Goal: Task Accomplishment & Management: Complete application form

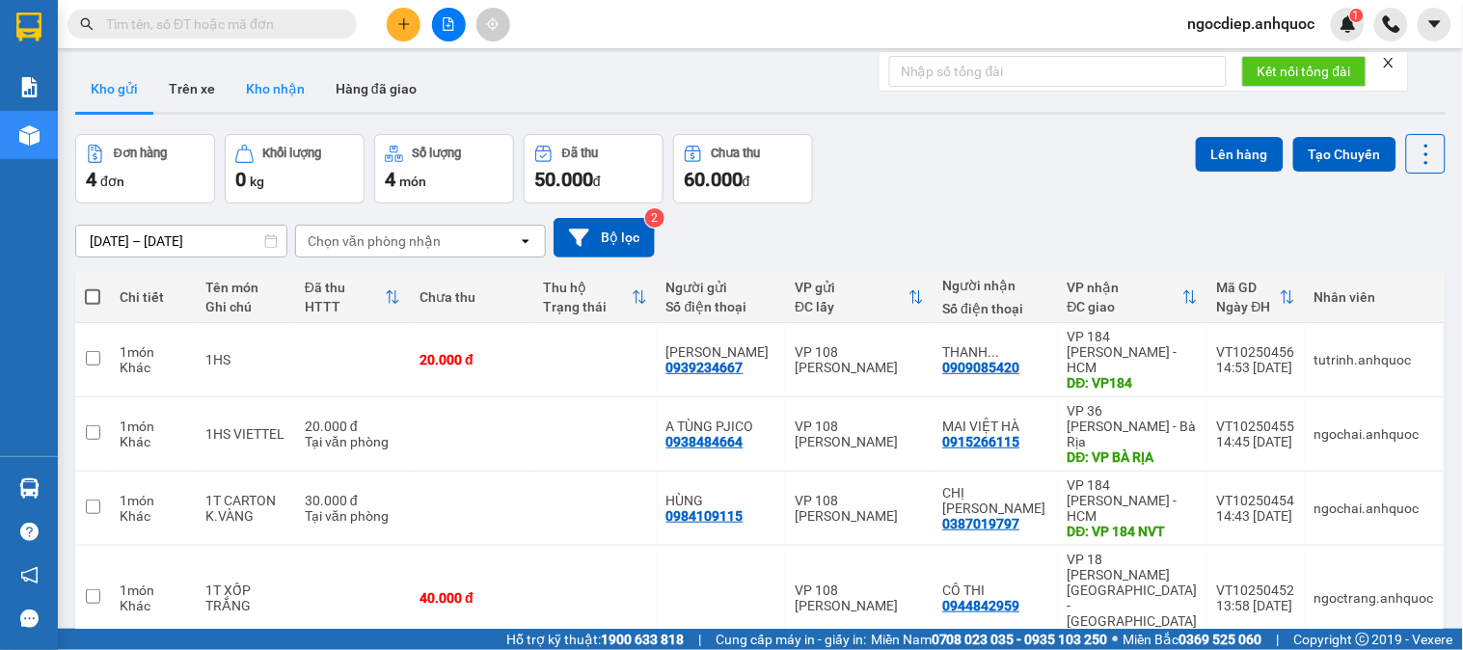
click at [275, 92] on button "Kho nhận" at bounding box center [275, 89] width 90 height 46
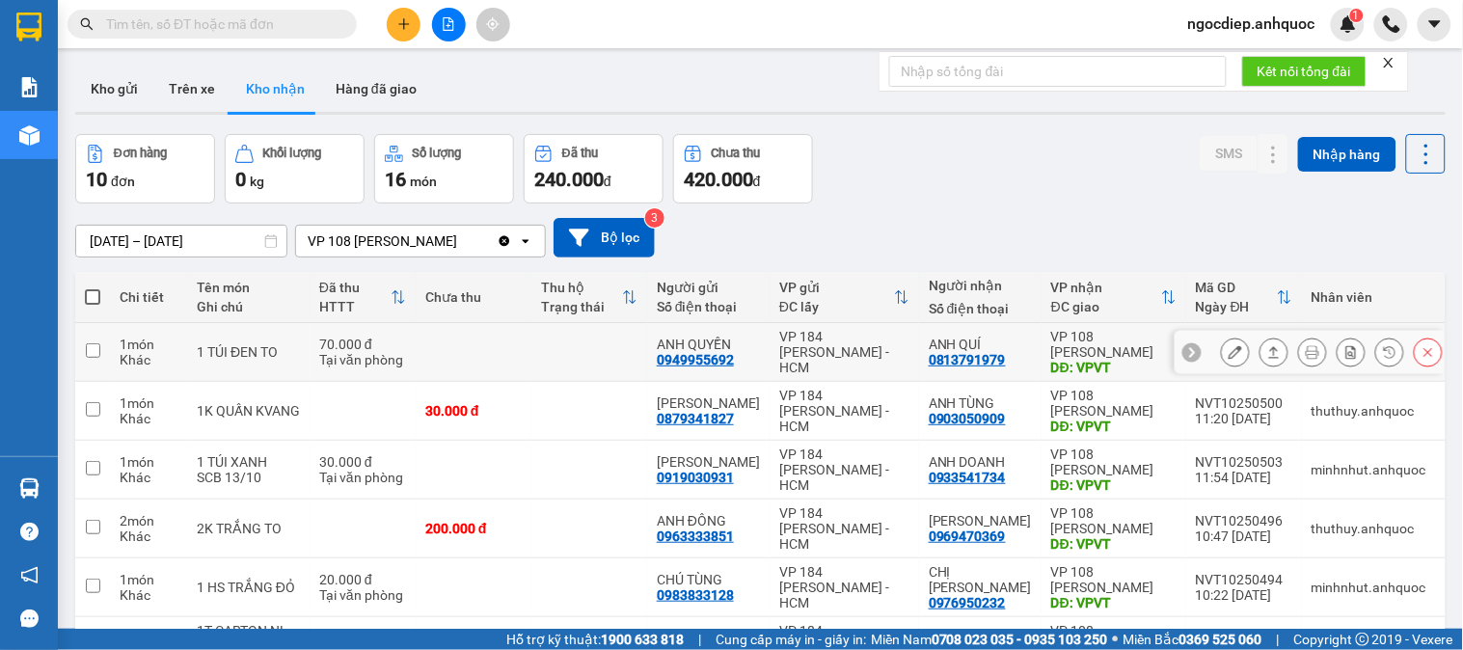
scroll to position [107, 0]
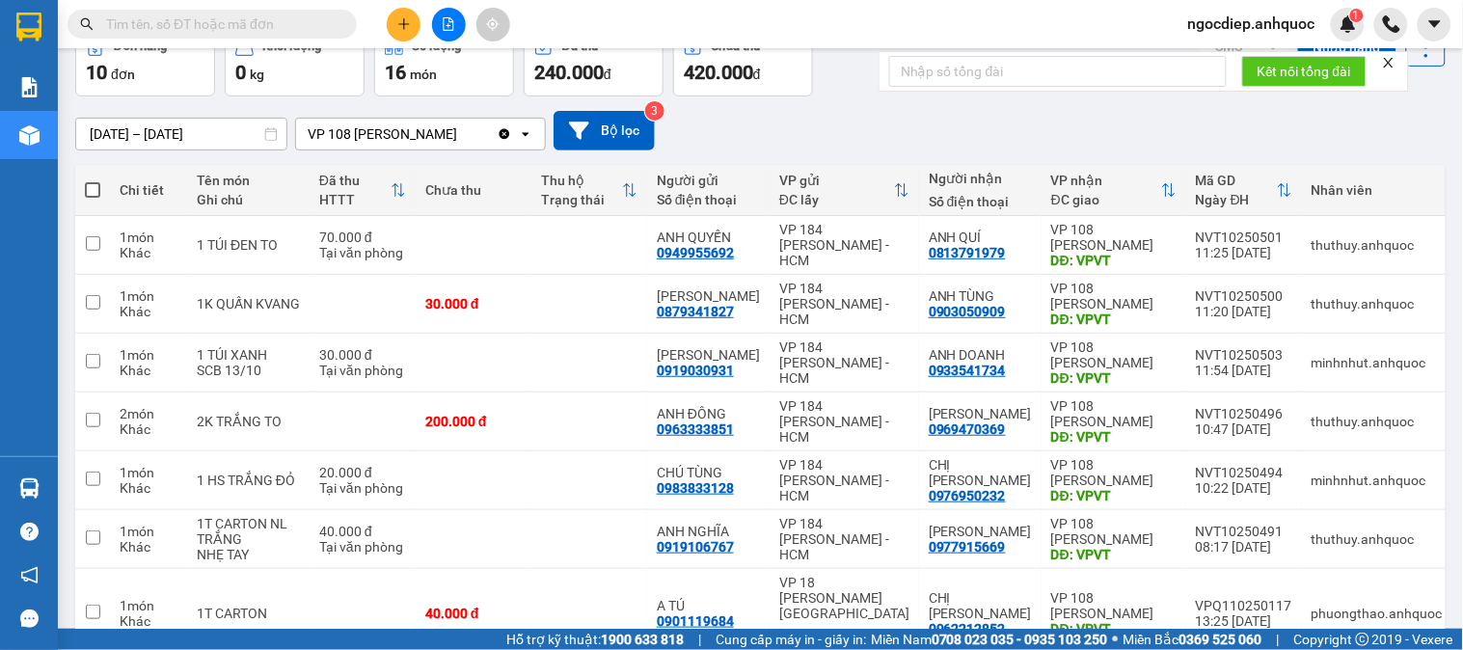
click at [272, 17] on input "text" at bounding box center [220, 24] width 228 height 21
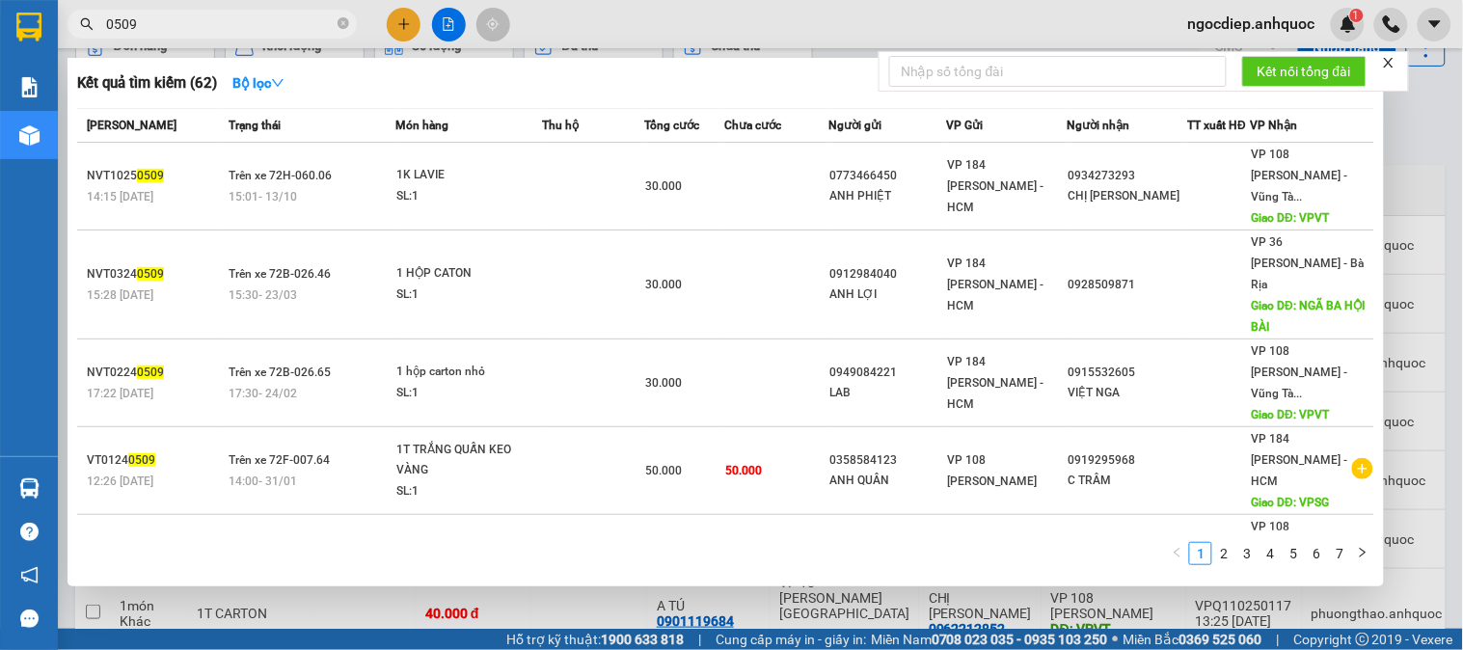
type input "0509"
click at [1392, 59] on icon "close" at bounding box center [1389, 63] width 14 height 14
click at [1422, 172] on div at bounding box center [731, 325] width 1463 height 650
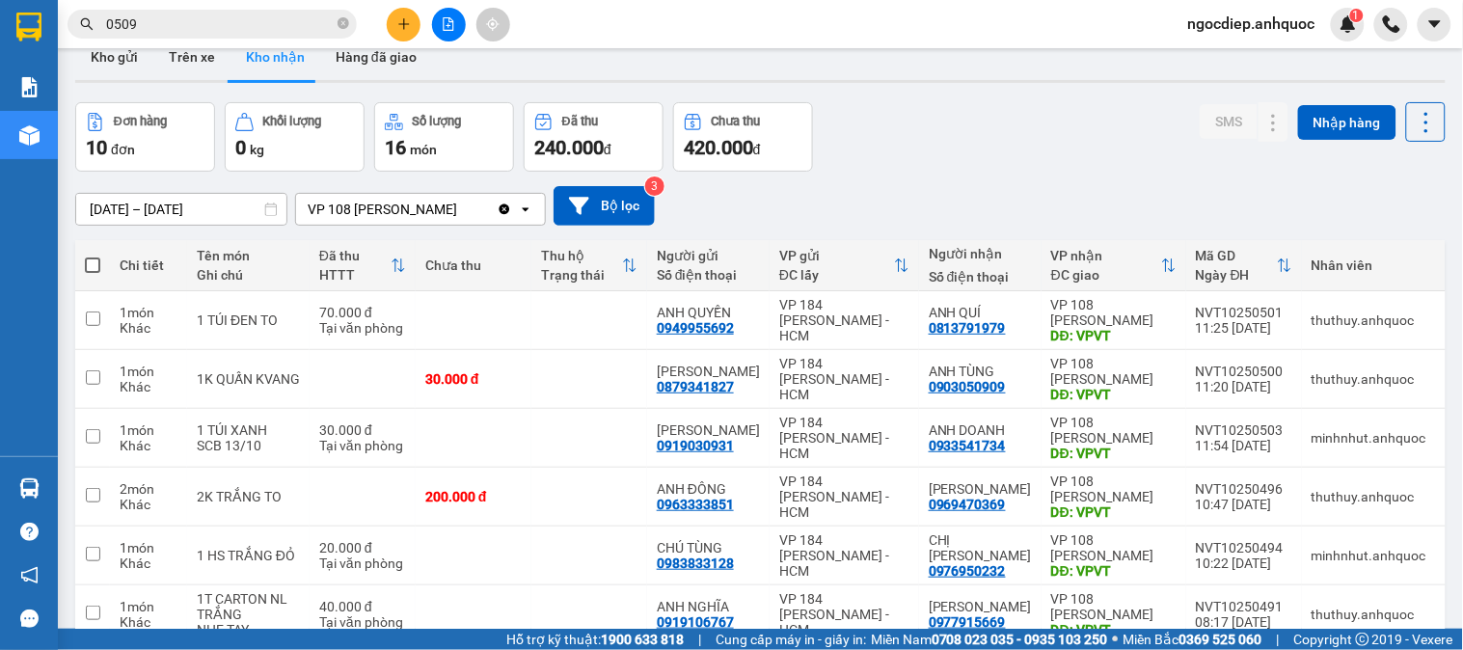
scroll to position [0, 0]
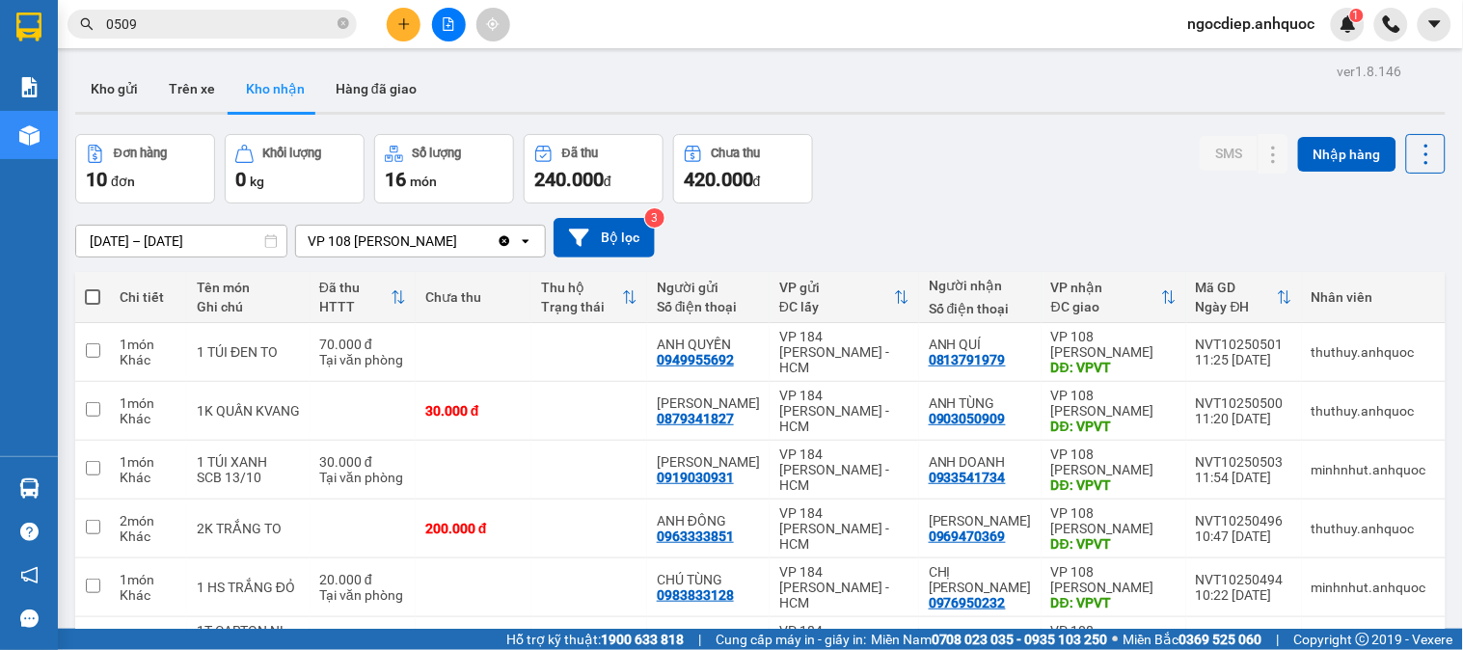
click at [268, 80] on button "Kho nhận" at bounding box center [275, 89] width 90 height 46
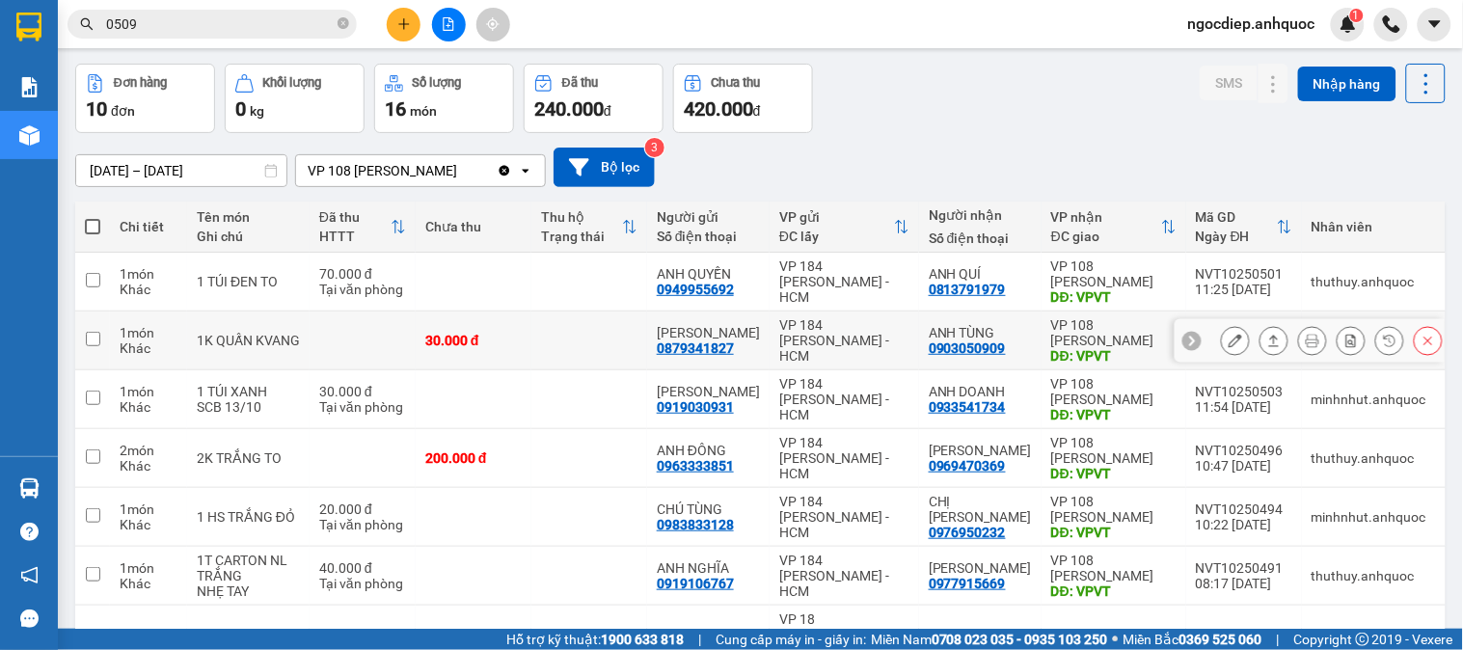
scroll to position [107, 0]
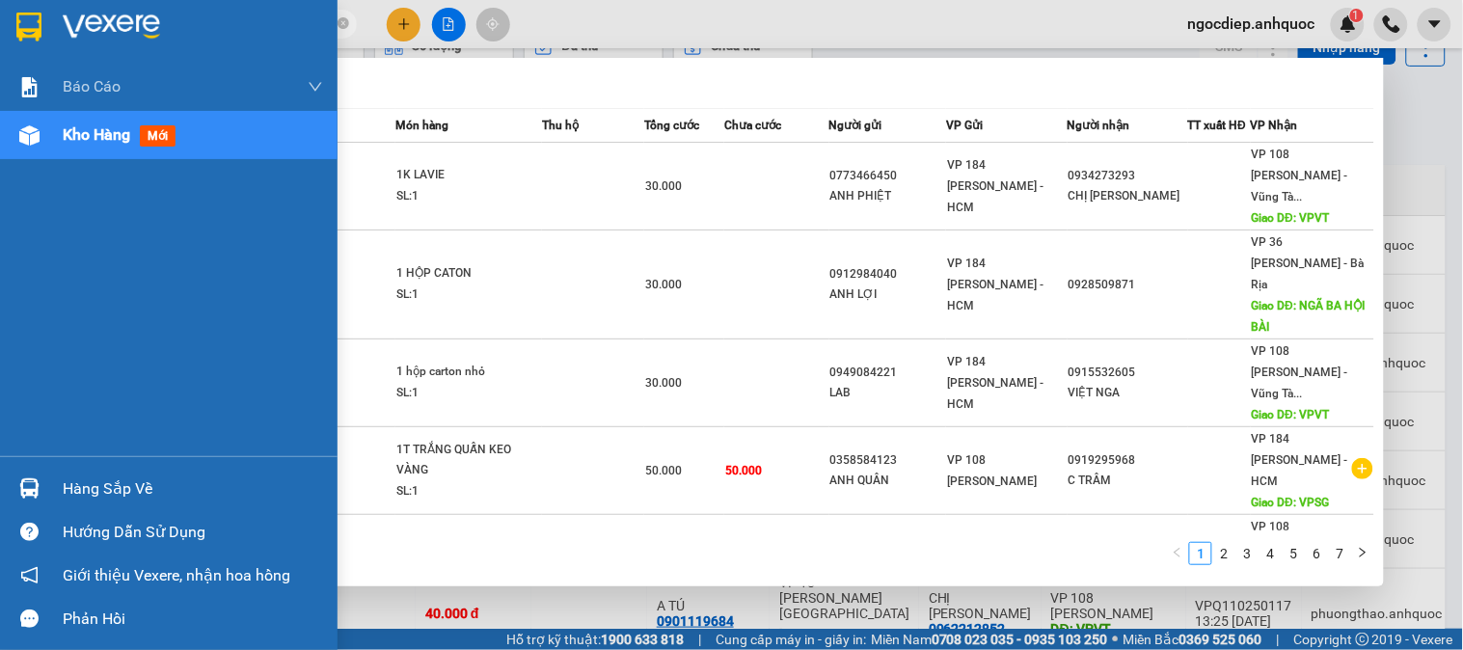
drag, startPoint x: 147, startPoint y: 15, endPoint x: 0, endPoint y: 15, distance: 146.6
click at [0, 15] on section "Kết quả tìm kiếm ( 62 ) Bộ lọc [PERSON_NAME] thái Món hàng Thu hộ Tổng cước Chư…" at bounding box center [731, 325] width 1463 height 650
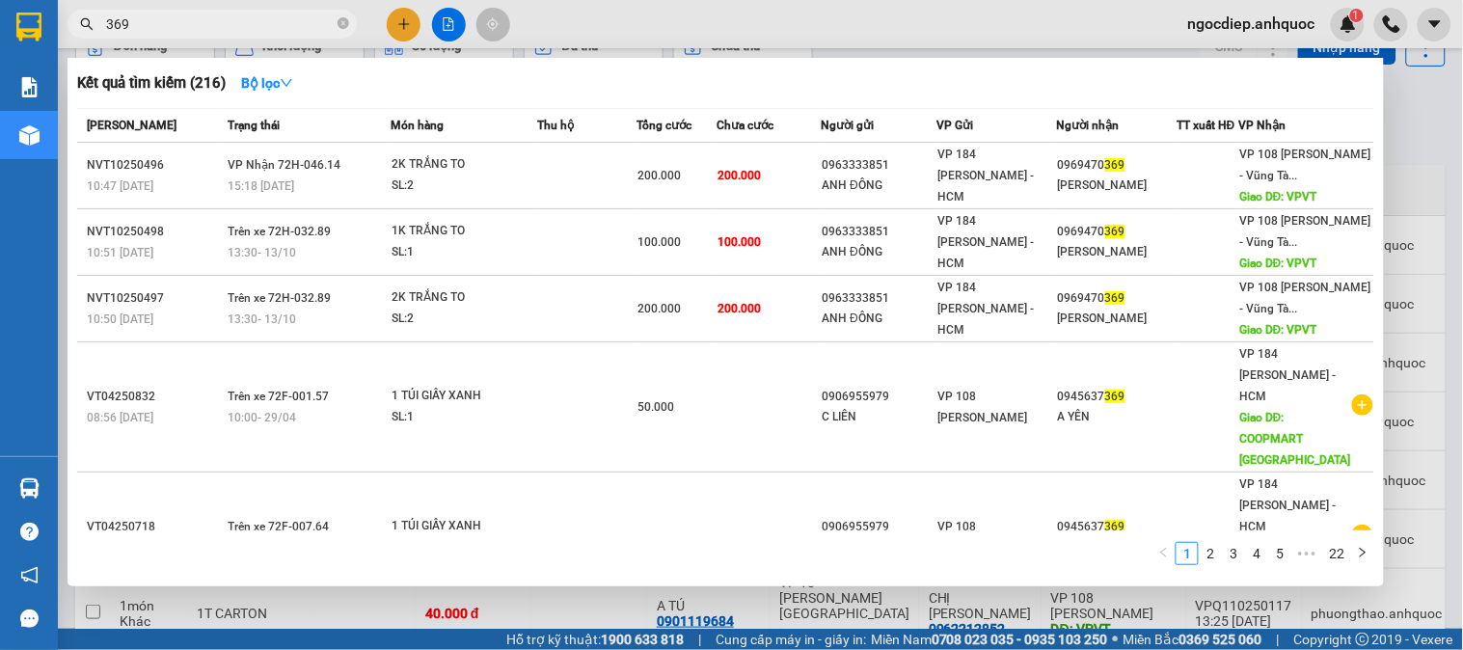
type input "369"
click at [344, 24] on icon "close-circle" at bounding box center [344, 23] width 12 height 12
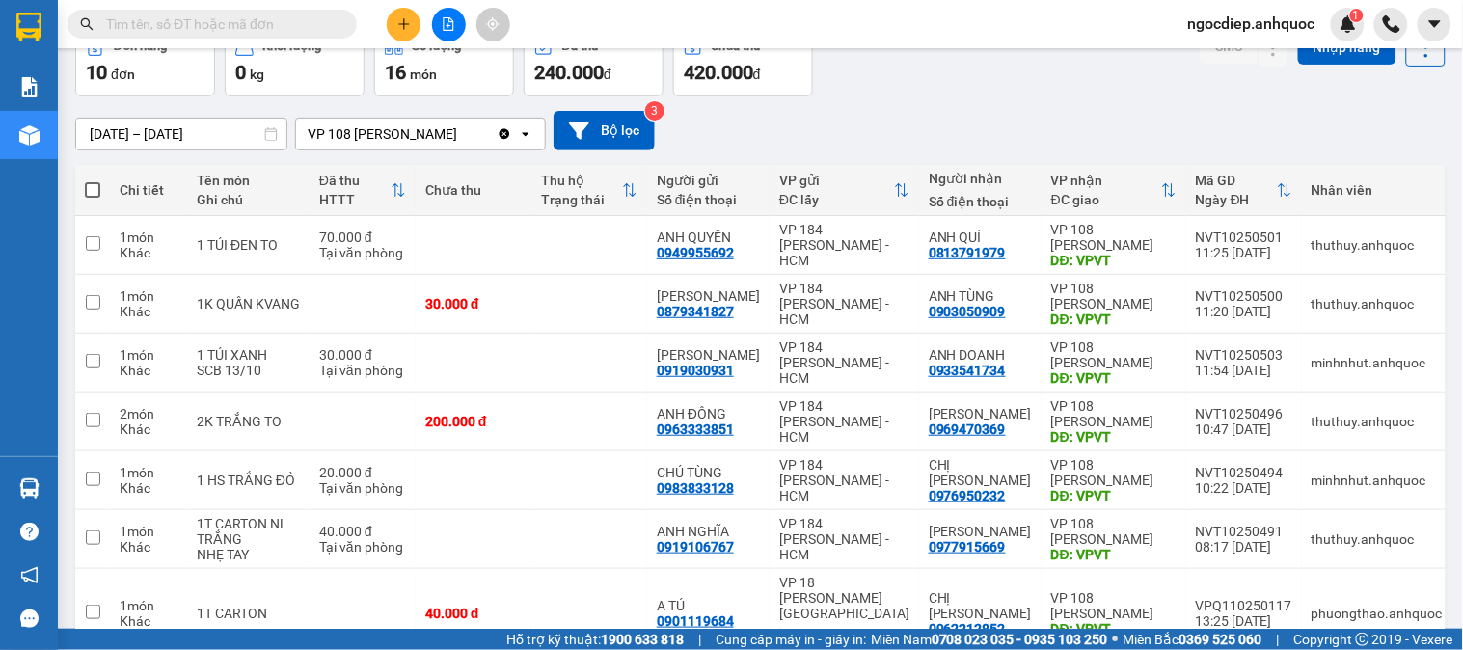
click at [242, 23] on input "text" at bounding box center [220, 24] width 228 height 21
click at [304, 15] on input "27" at bounding box center [220, 24] width 228 height 21
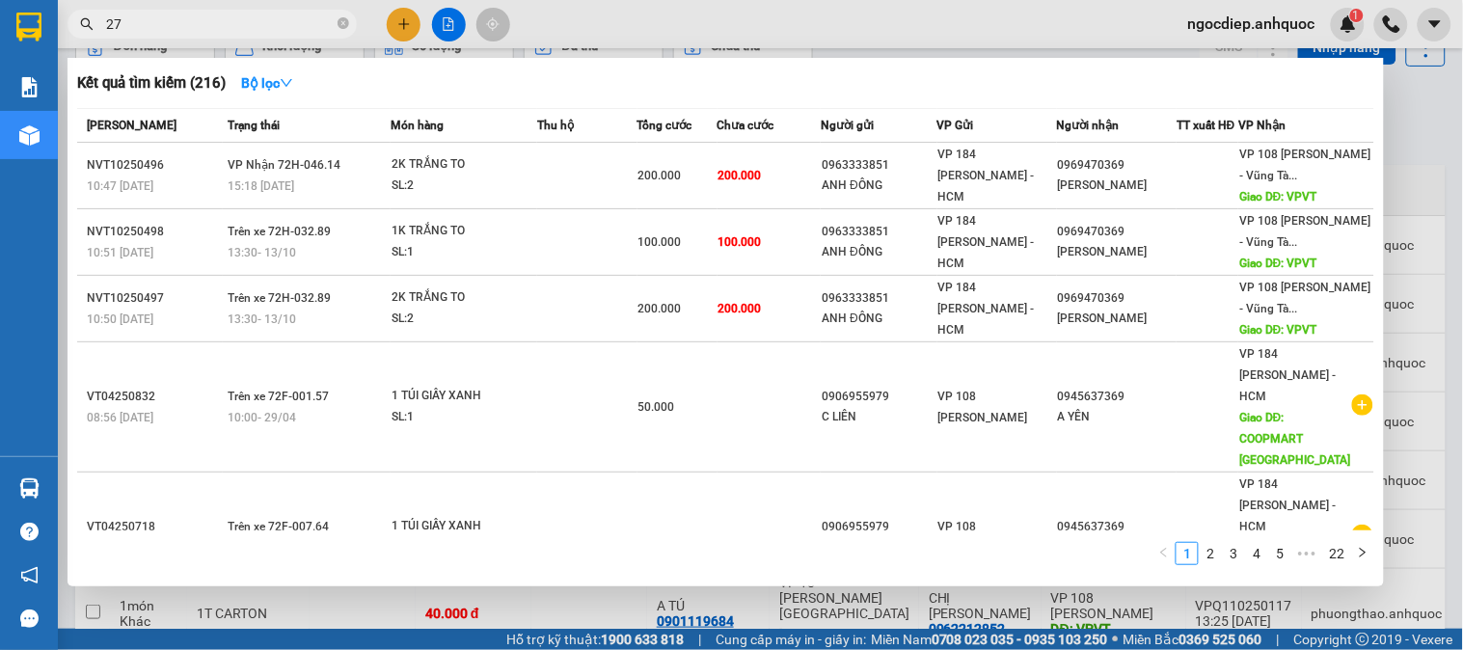
drag, startPoint x: 295, startPoint y: 31, endPoint x: 312, endPoint y: 13, distance: 25.2
click at [293, 23] on input "27" at bounding box center [220, 24] width 228 height 21
click at [292, 15] on input "27" at bounding box center [220, 24] width 228 height 21
type input "2"
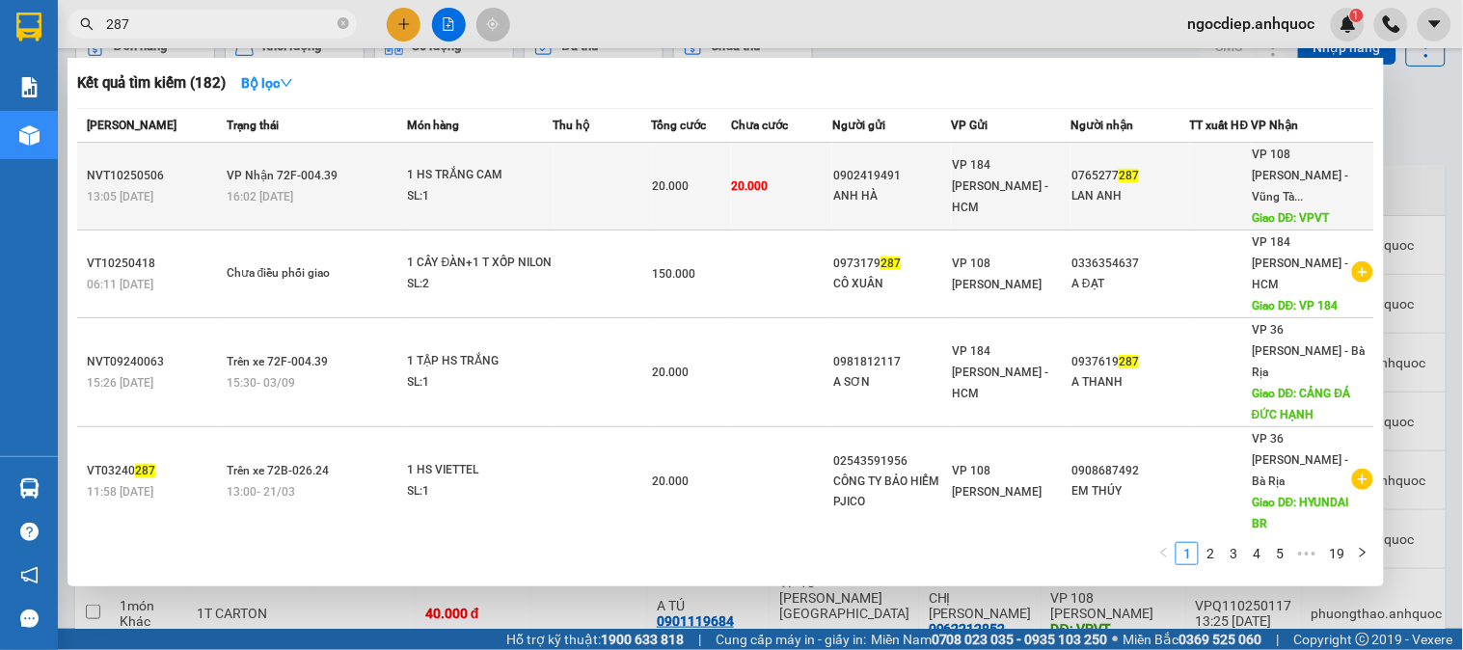
type input "287"
click at [544, 174] on div "1 HS TRẮNG CAM" at bounding box center [480, 175] width 145 height 21
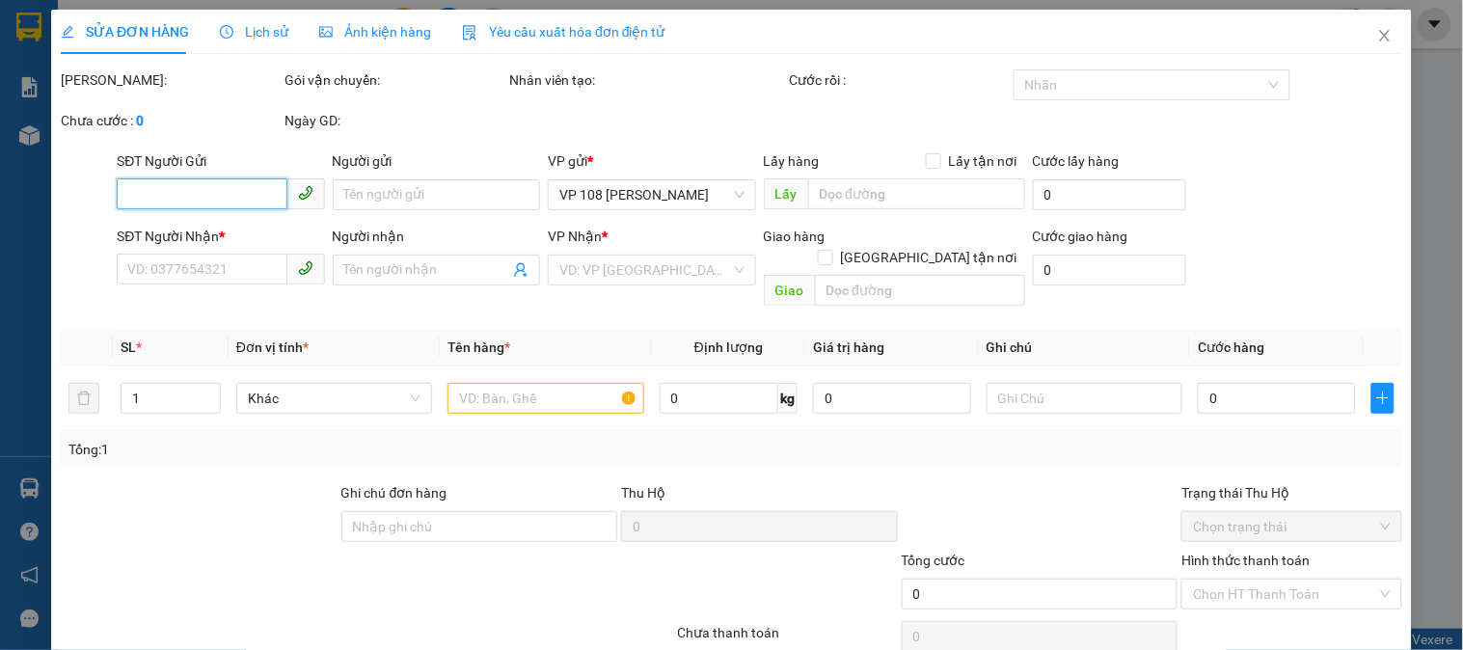
type input "0902419491"
type input "ANH HÀ"
type input "0765277287"
type input "LAN ANH"
type input "VPVT"
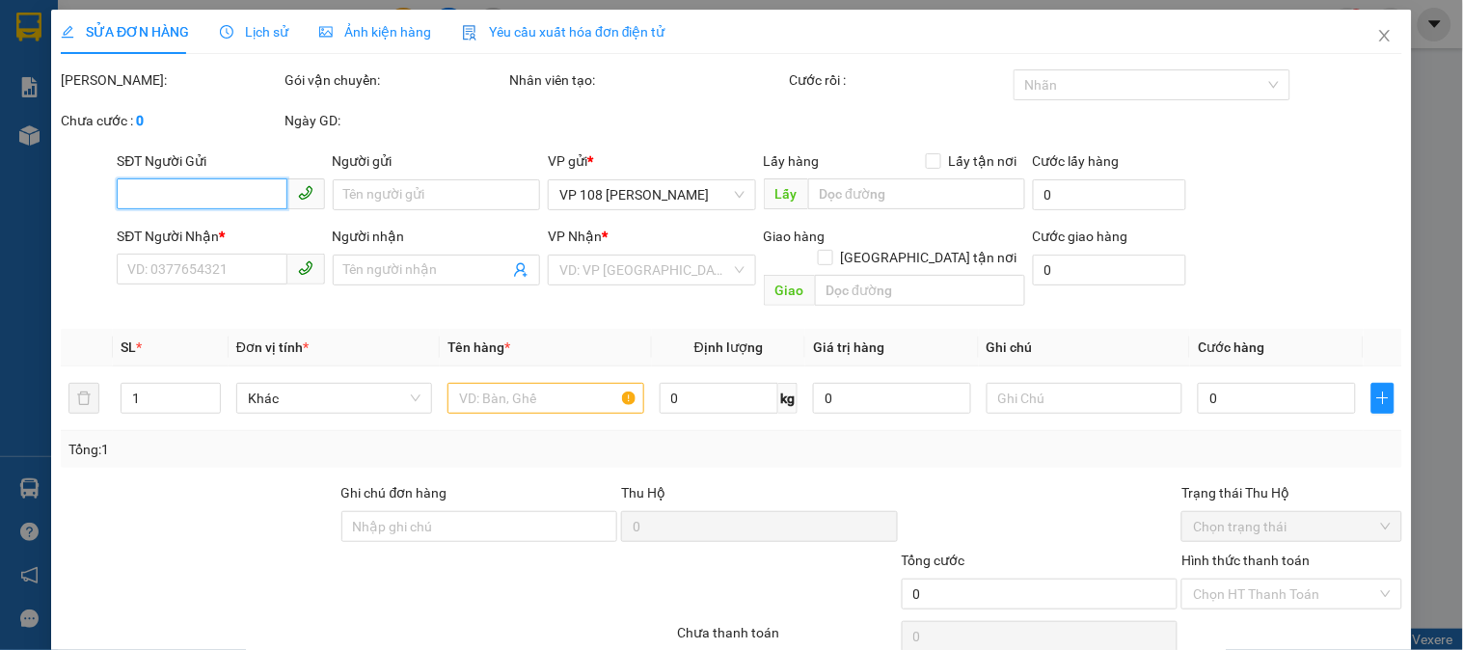
type input "20.000"
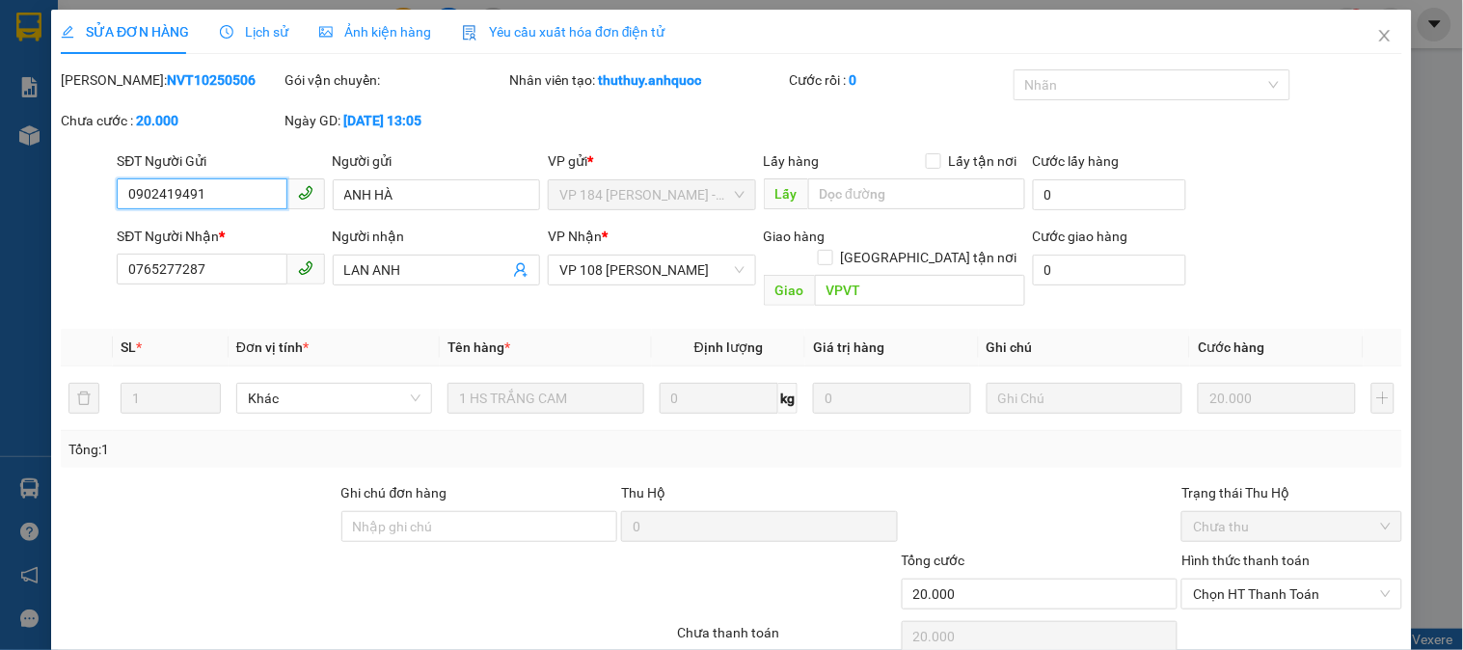
scroll to position [68, 0]
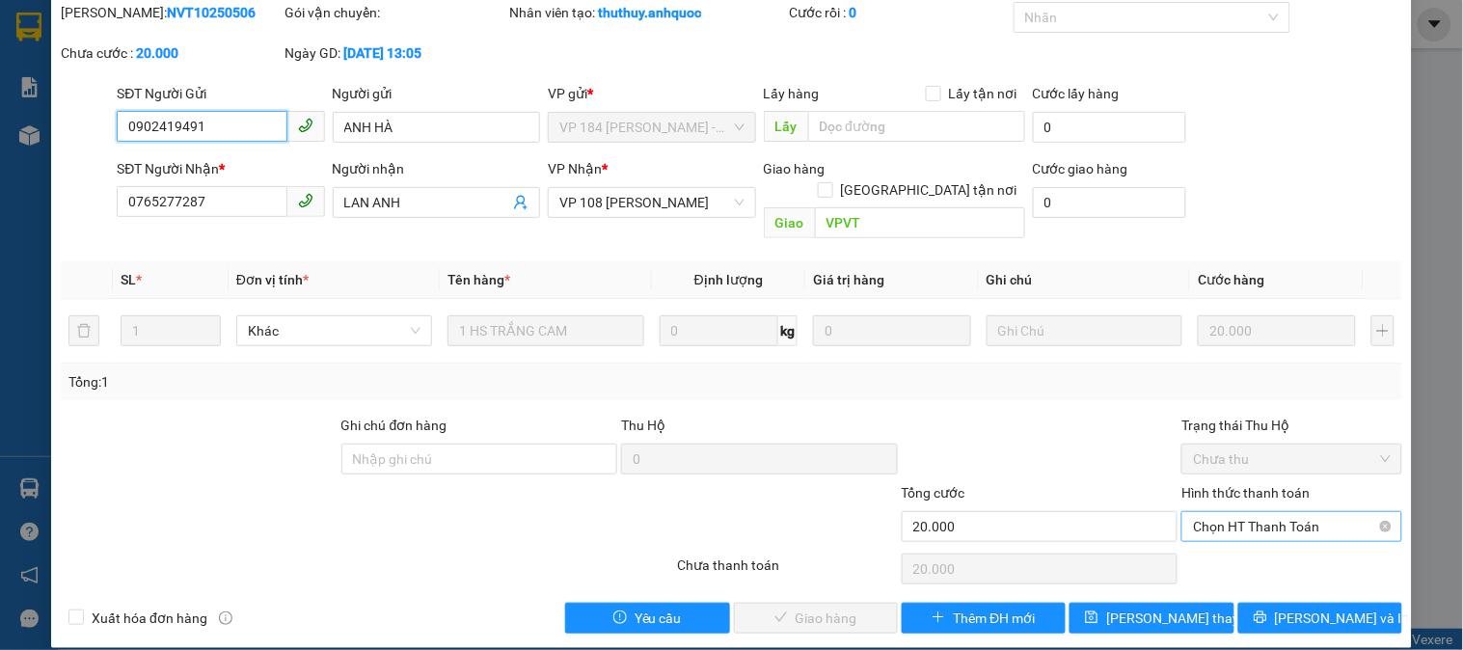
click at [1283, 512] on span "Chọn HT Thanh Toán" at bounding box center [1291, 526] width 197 height 29
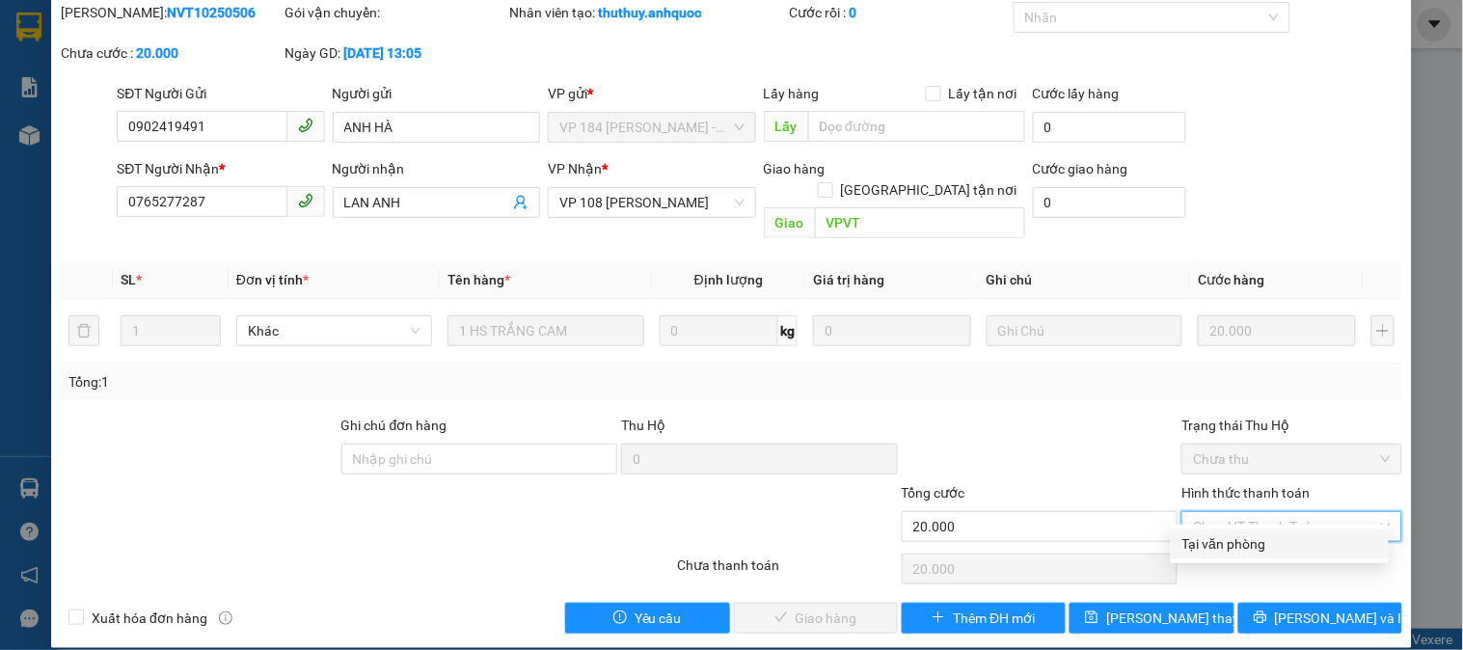
click at [1250, 545] on div "Tại văn phòng" at bounding box center [1279, 543] width 195 height 21
type input "0"
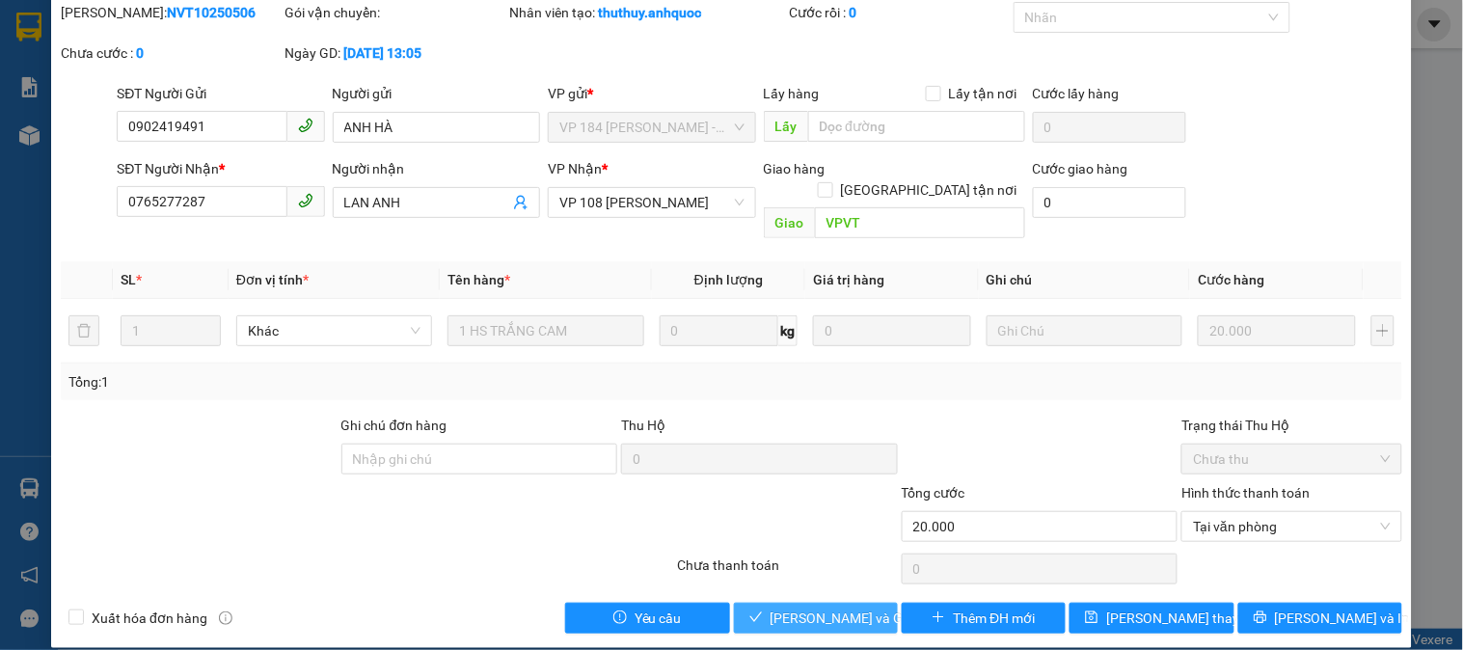
click at [792, 608] on span "[PERSON_NAME] và Giao hàng" at bounding box center [863, 618] width 185 height 21
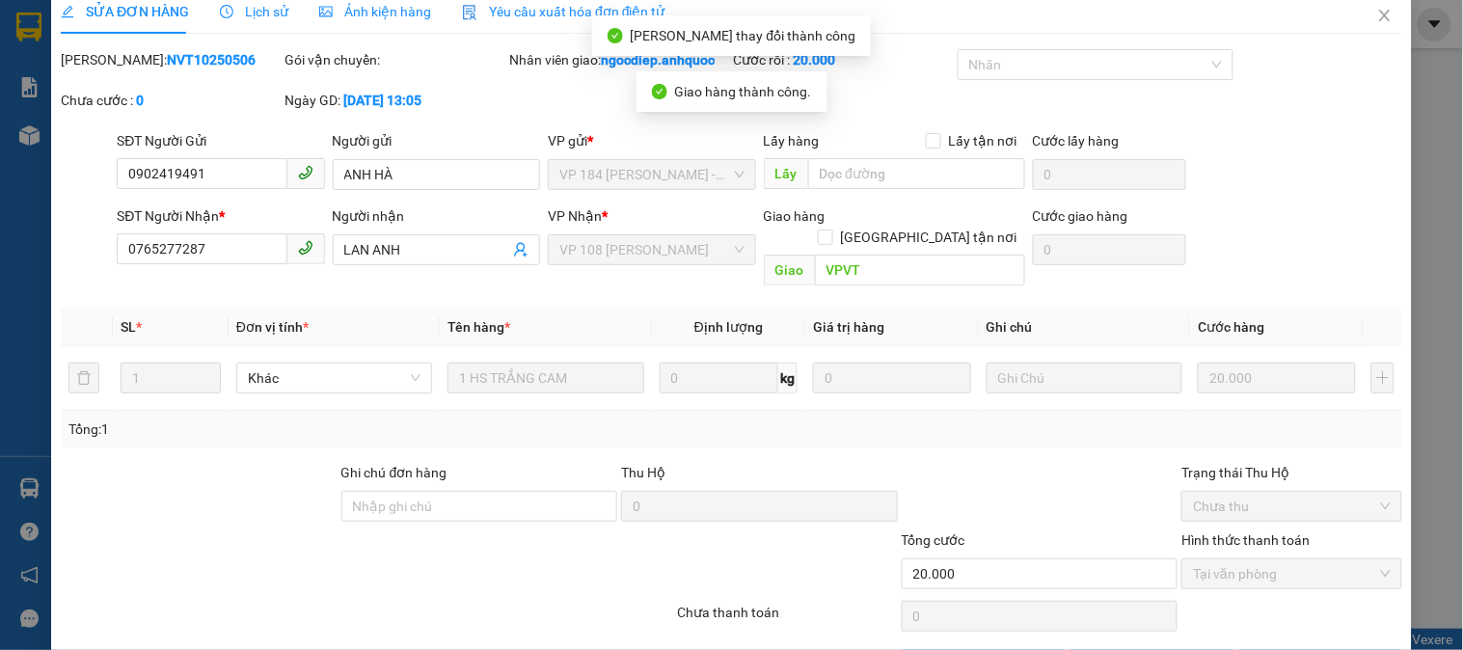
scroll to position [0, 0]
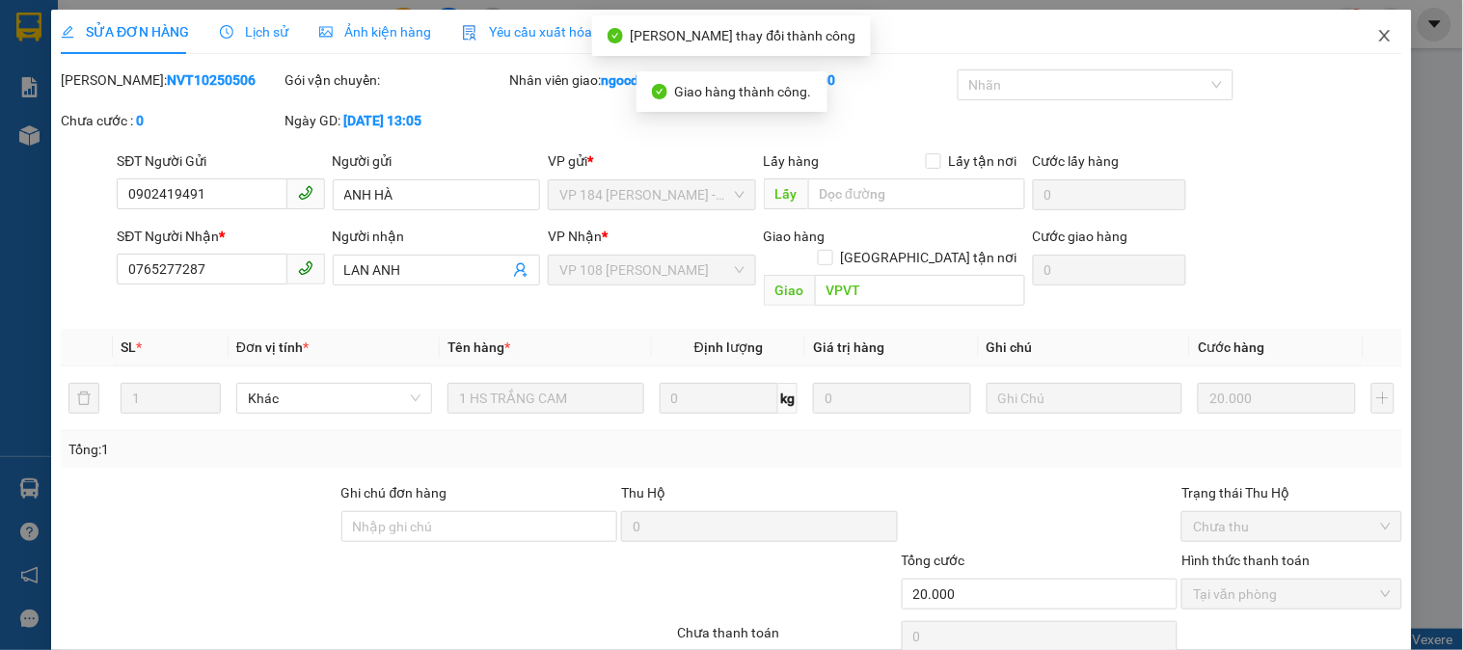
click at [1379, 40] on icon "close" at bounding box center [1384, 36] width 11 height 12
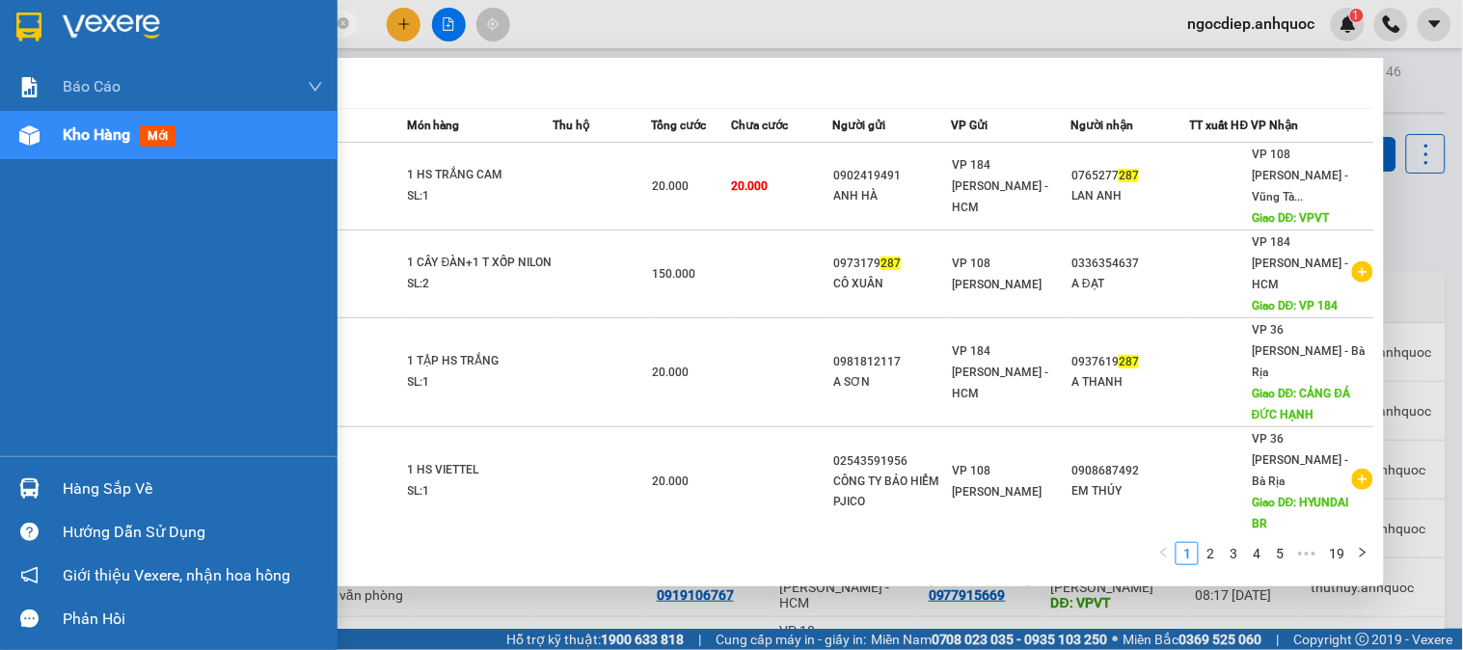
drag, startPoint x: 154, startPoint y: 24, endPoint x: 0, endPoint y: 8, distance: 155.2
click at [0, 10] on section "Kết quả tìm kiếm ( 182 ) Bộ lọc Mã ĐH Trạng thái Món hàng Thu hộ Tổng cước Chưa…" at bounding box center [731, 325] width 1463 height 650
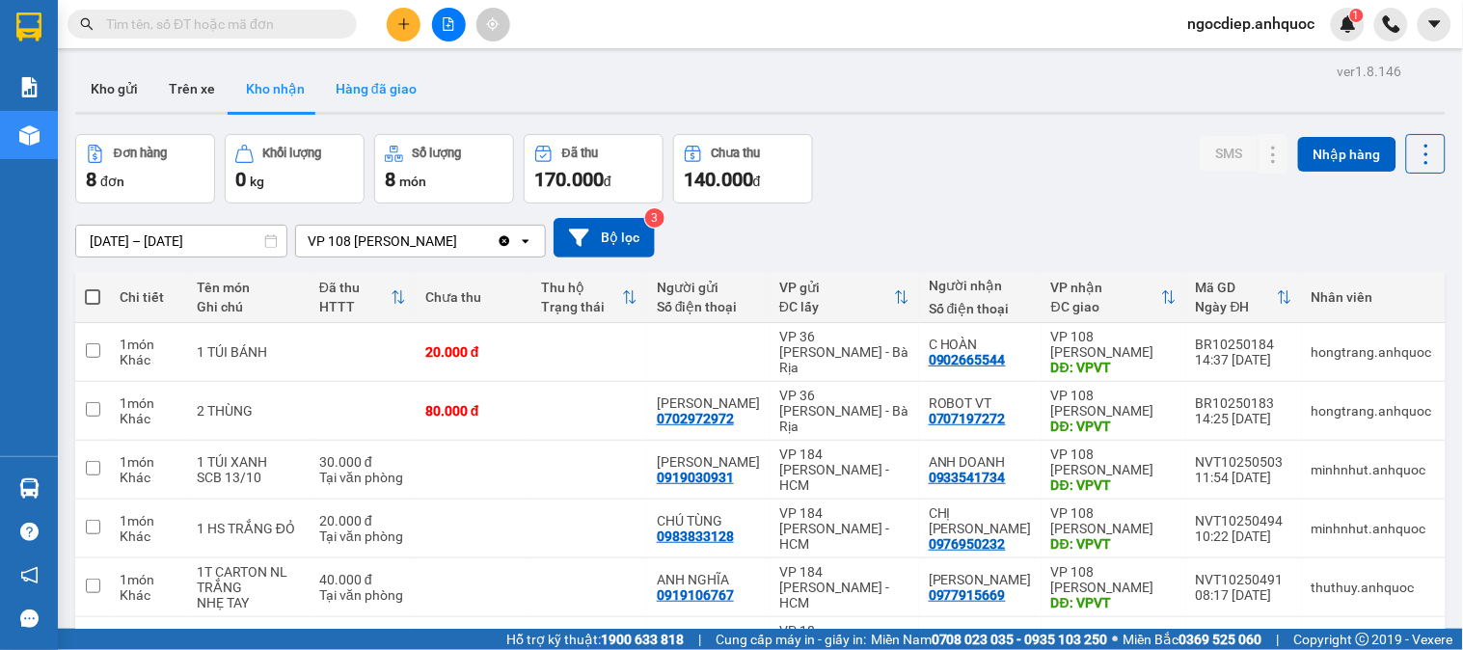
click at [379, 92] on button "Hàng đã giao" at bounding box center [376, 89] width 112 height 46
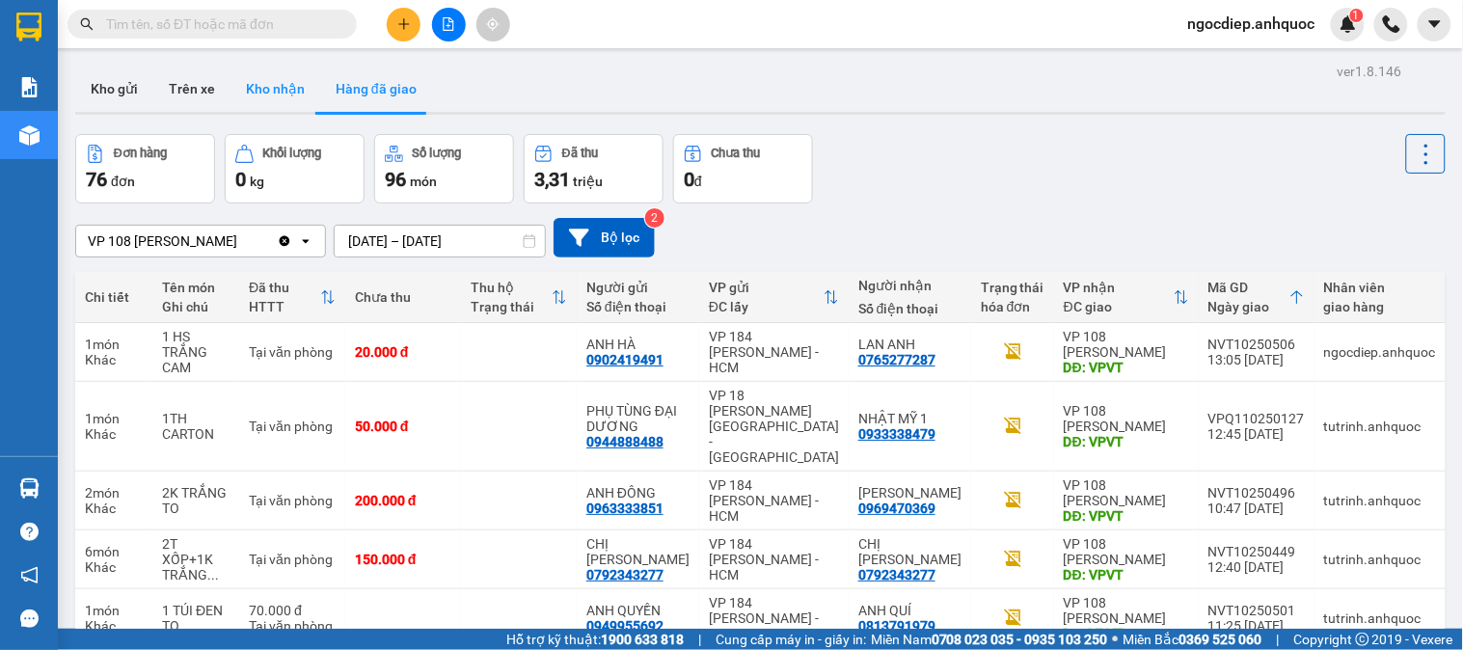
click at [286, 81] on button "Kho nhận" at bounding box center [275, 89] width 90 height 46
